Goal: Task Accomplishment & Management: Manage account settings

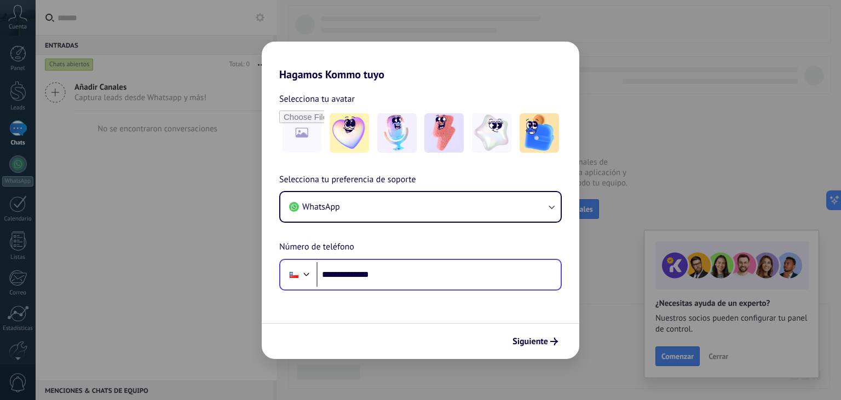
click at [339, 277] on input "**********" at bounding box center [439, 274] width 244 height 25
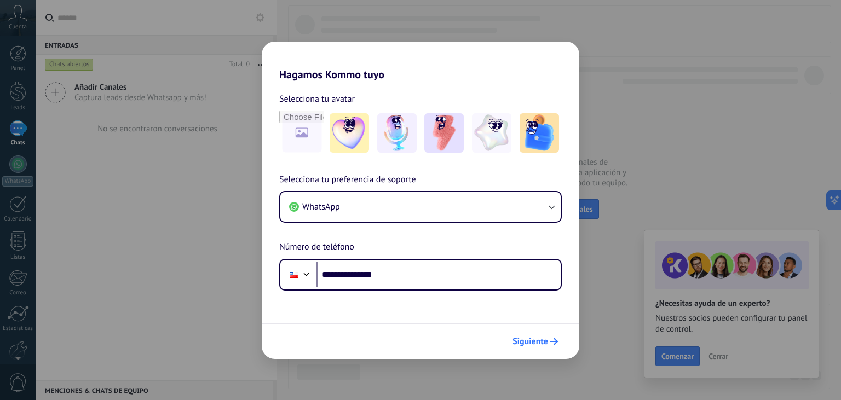
type input "**********"
click at [534, 342] on span "Siguiente" at bounding box center [531, 342] width 36 height 8
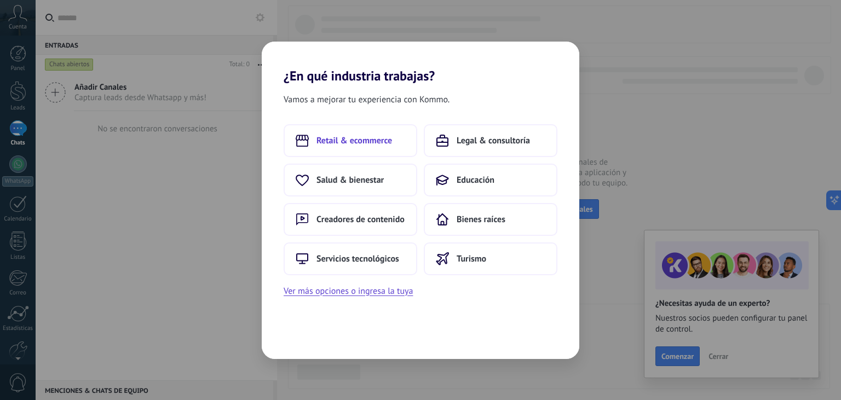
click at [371, 148] on button "Retail & ecommerce" at bounding box center [351, 140] width 134 height 33
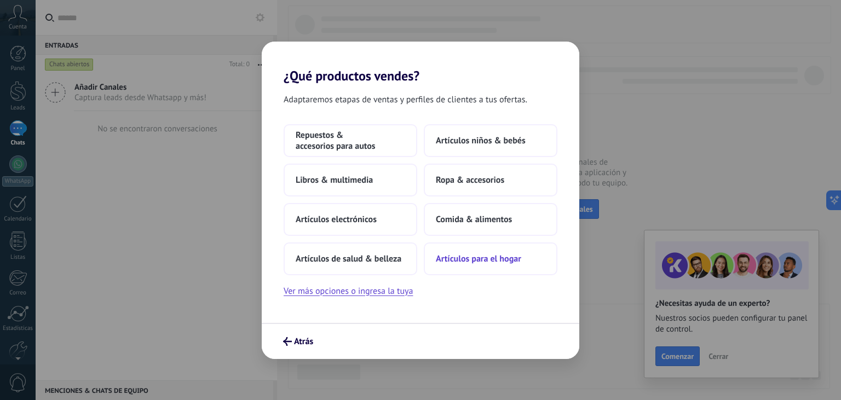
click at [462, 260] on span "Artículos para el hogar" at bounding box center [478, 259] width 85 height 11
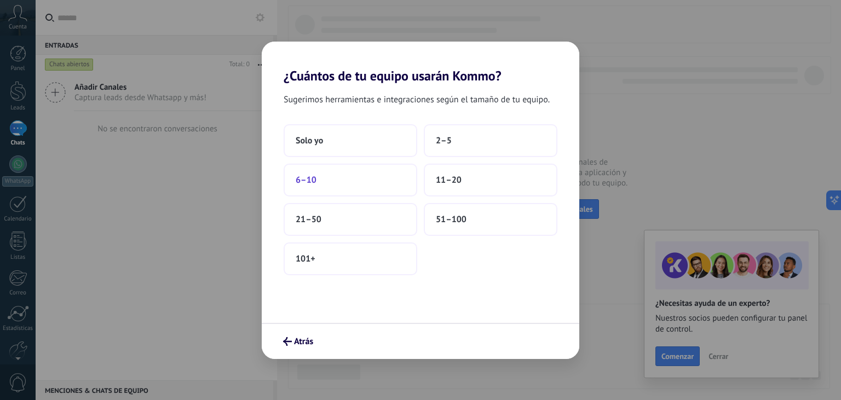
click at [362, 181] on button "6–10" at bounding box center [351, 180] width 134 height 33
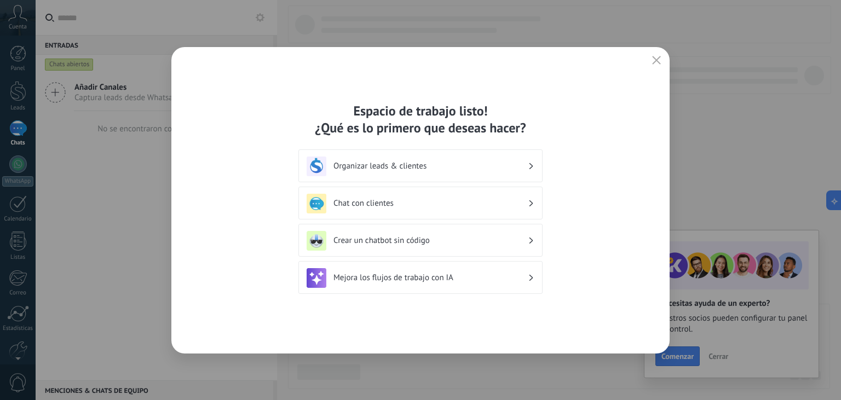
click at [663, 60] on button "button" at bounding box center [656, 60] width 14 height 15
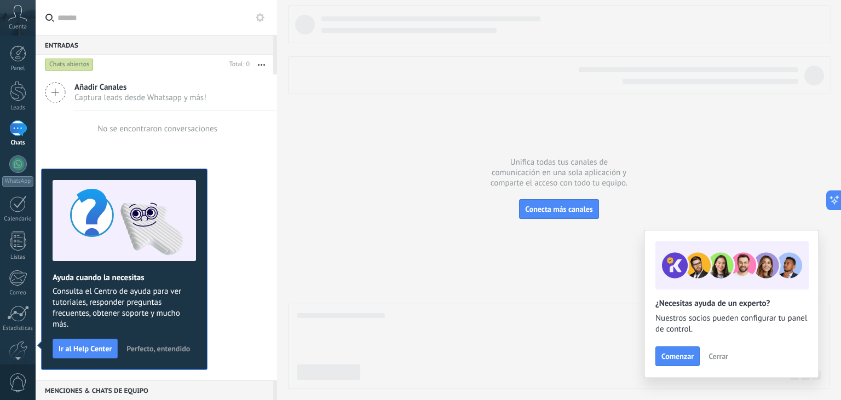
click at [152, 347] on span "Perfecto, entendido" at bounding box center [159, 349] width 64 height 8
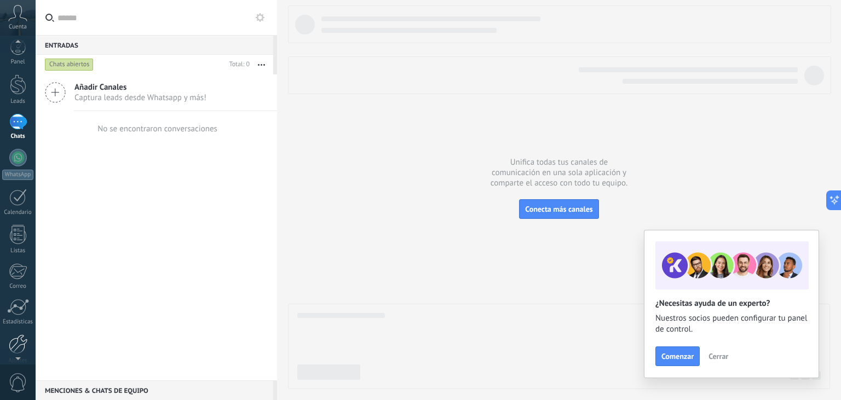
click at [19, 335] on div at bounding box center [18, 345] width 19 height 20
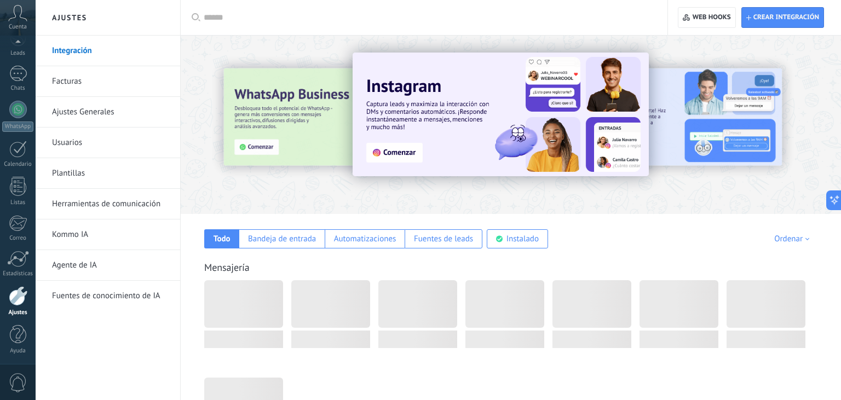
scroll to position [55, 0]
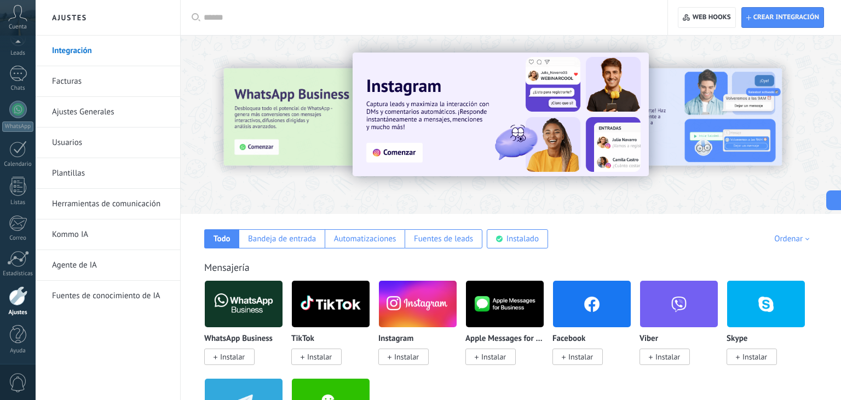
click at [79, 143] on link "Usuarios" at bounding box center [110, 143] width 117 height 31
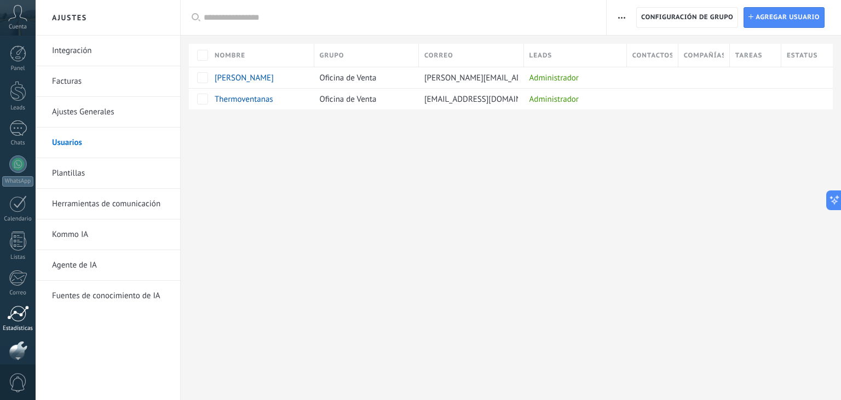
scroll to position [55, 0]
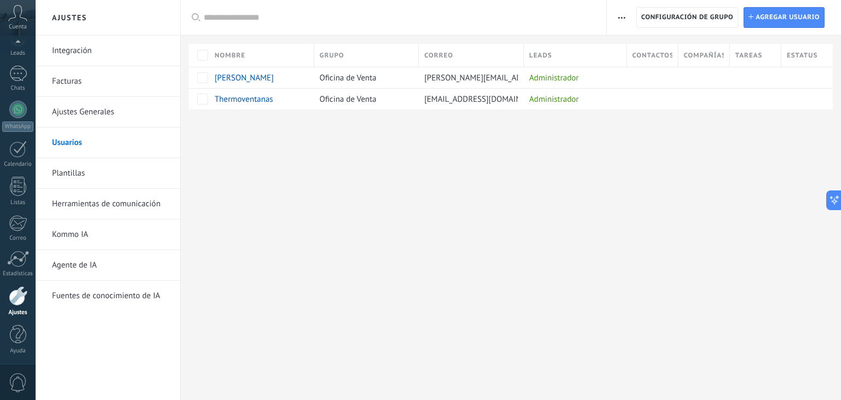
click at [19, 304] on div at bounding box center [18, 296] width 19 height 20
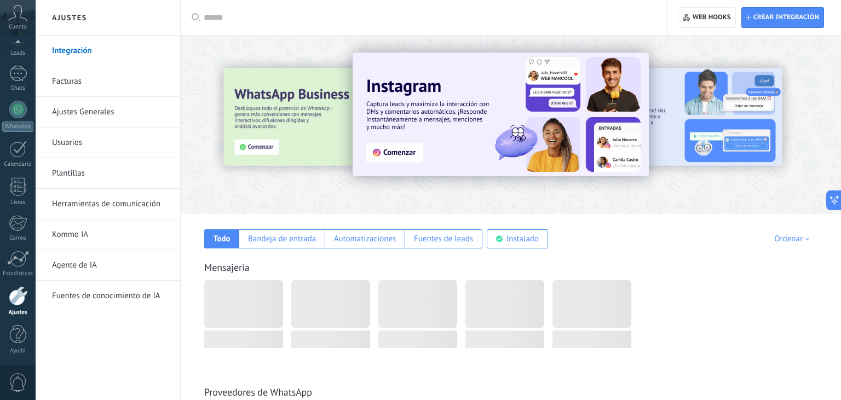
scroll to position [55, 0]
